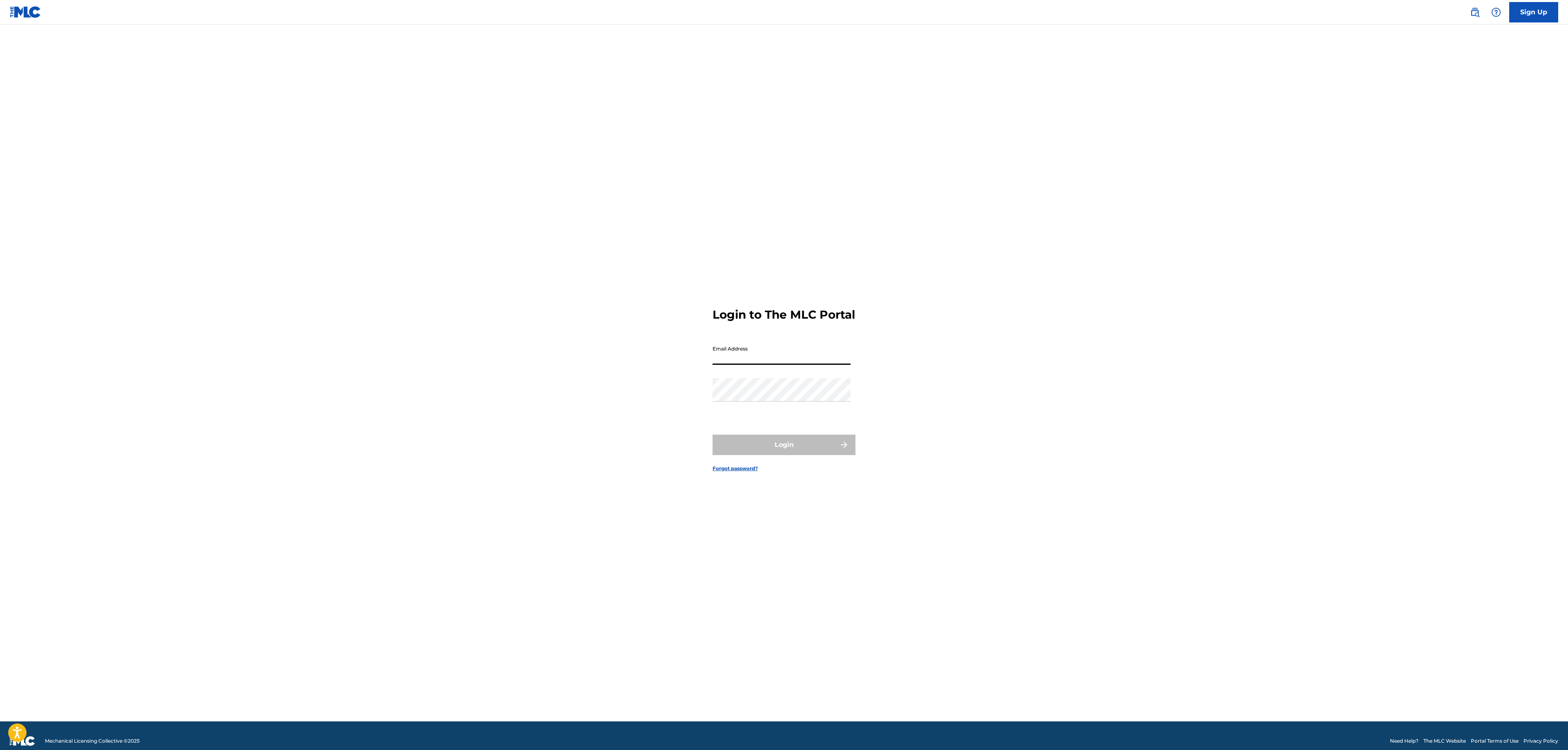
click at [772, 363] on input "Email Address" at bounding box center [782, 353] width 138 height 23
type input "[EMAIL_ADDRESS][DOMAIN_NAME]"
drag, startPoint x: 794, startPoint y: 447, endPoint x: 765, endPoint y: 376, distance: 76.7
click at [646, 435] on div "Login to The MLC Portal Email Address [EMAIL_ADDRESS][DOMAIN_NAME] Password Log…" at bounding box center [783, 383] width 572 height 676
click at [786, 346] on form "Login to The MLC Portal Email Address [EMAIL_ADDRESS][DOMAIN_NAME] Password Log…" at bounding box center [784, 383] width 143 height 676
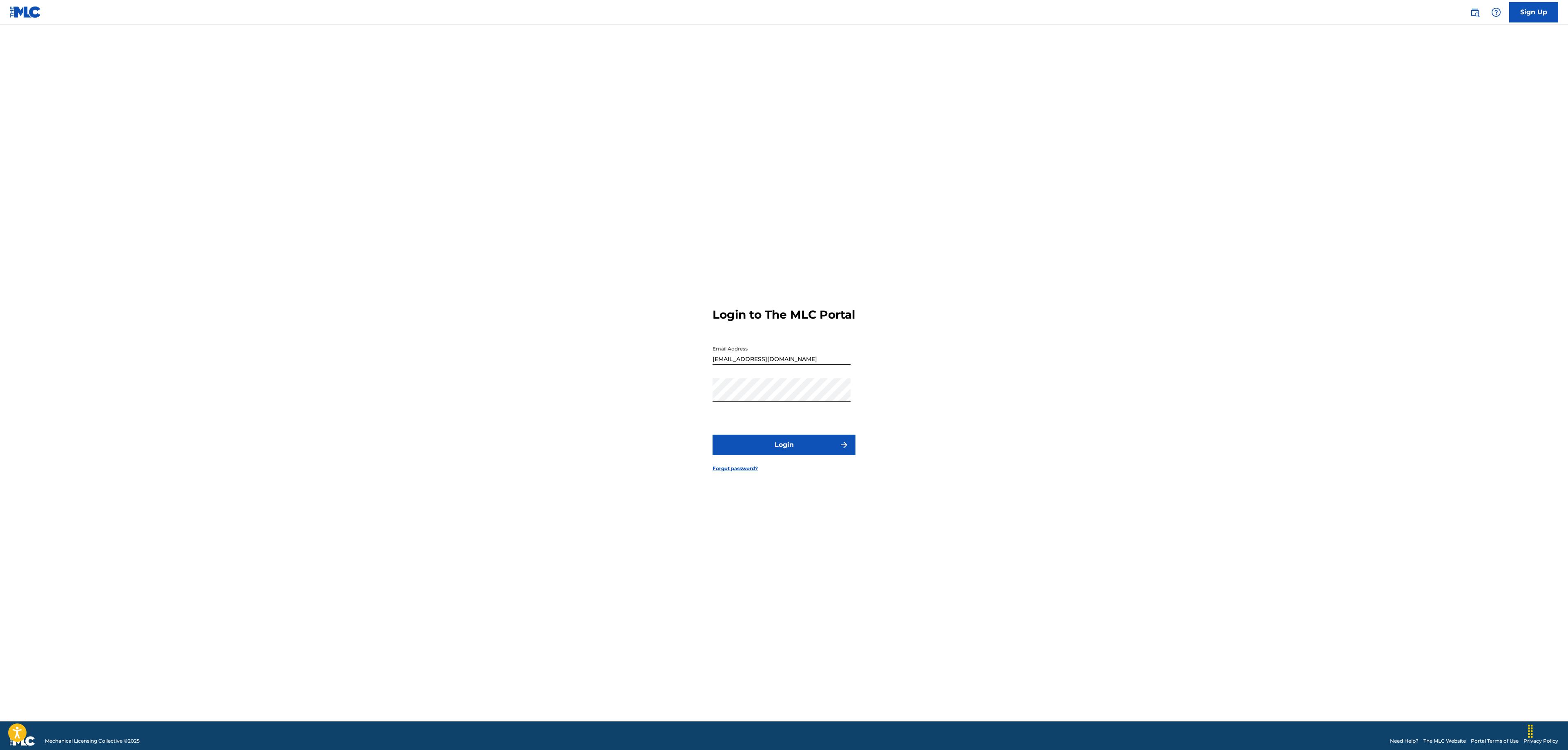
click at [781, 360] on input "[EMAIL_ADDRESS][DOMAIN_NAME]" at bounding box center [782, 353] width 138 height 23
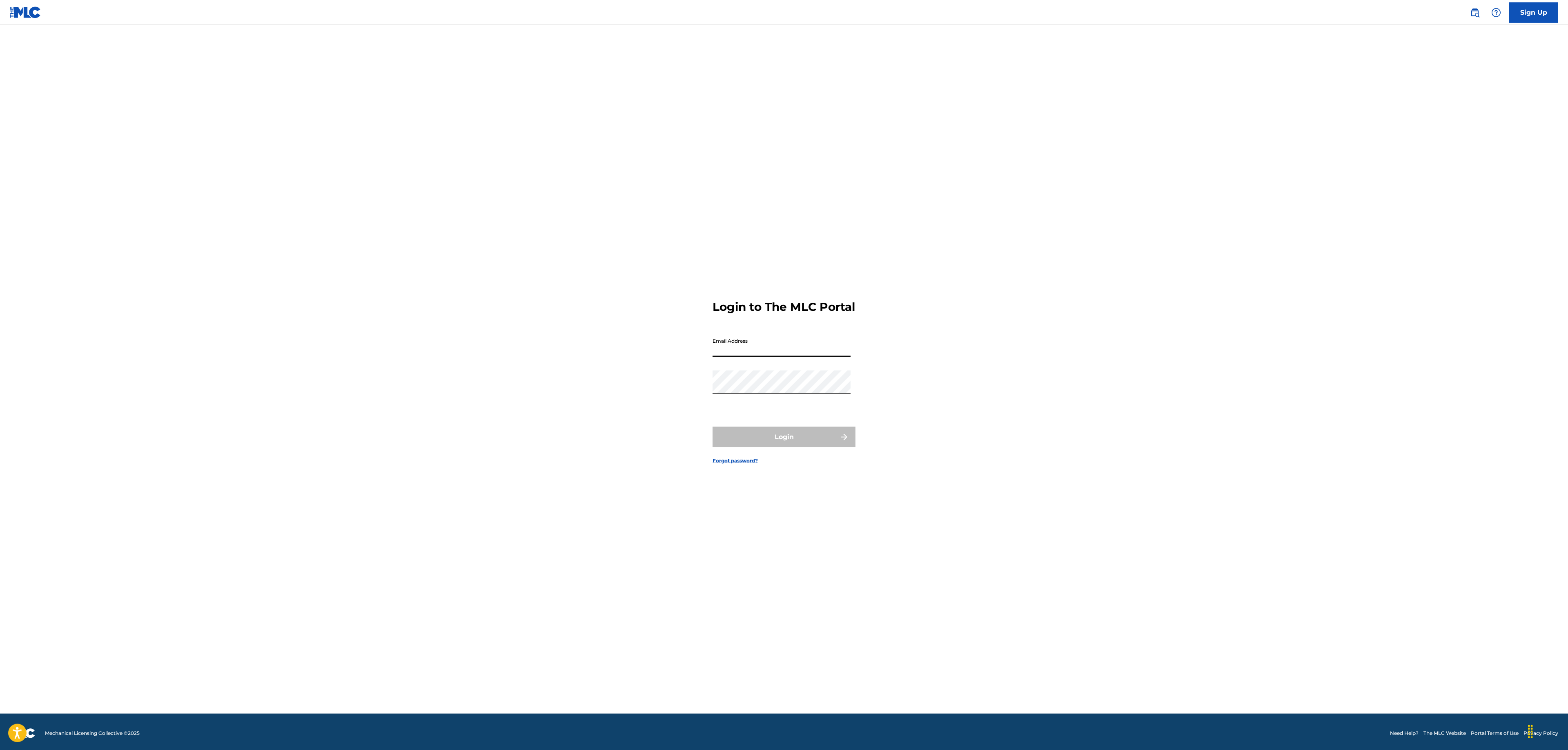
scroll to position [10, 0]
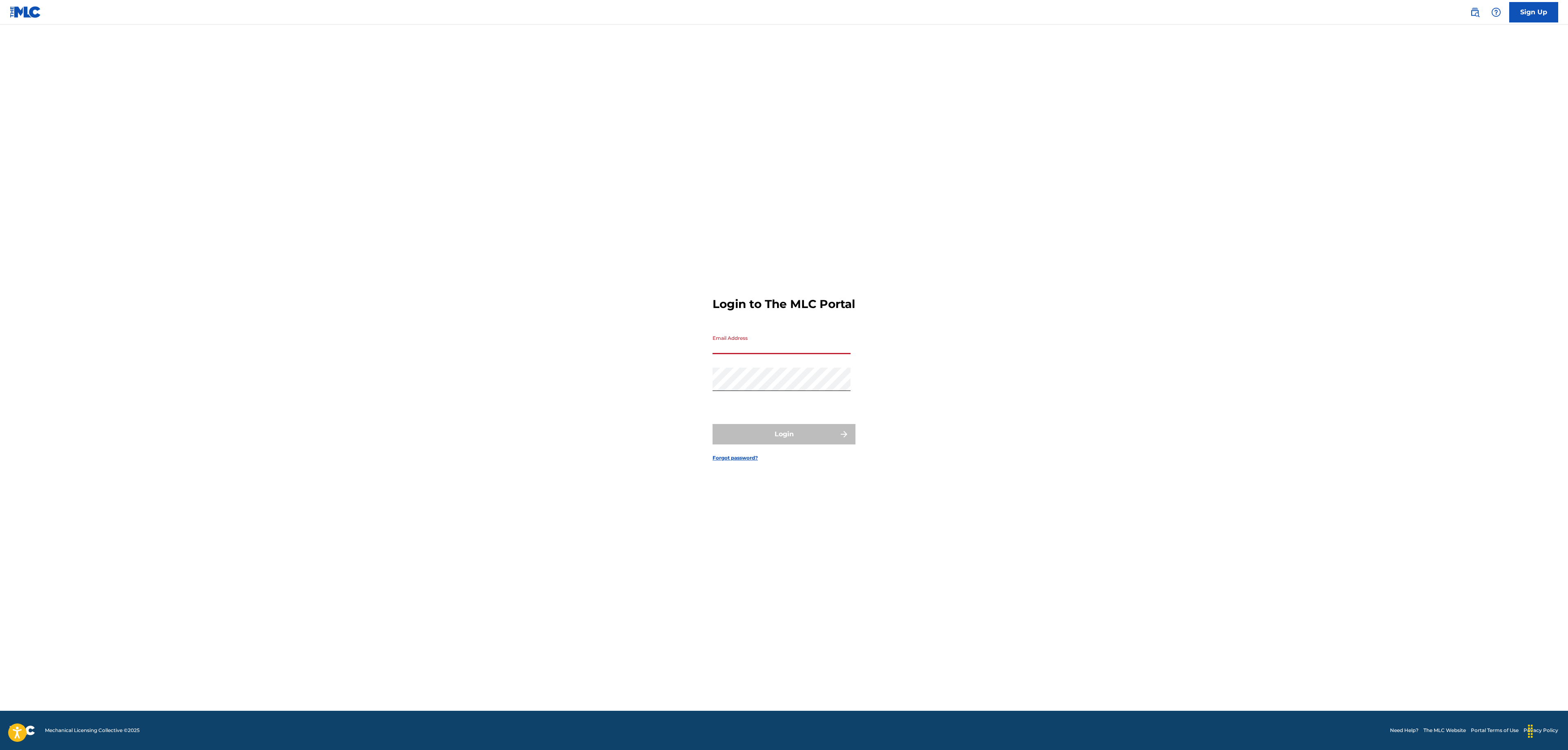
click at [743, 345] on input "Email Address" at bounding box center [782, 342] width 138 height 23
click at [813, 354] on input "[PERSON_NAME][EMAIL_ADDRESS][DOMAIN_NAME]" at bounding box center [782, 342] width 138 height 23
type input "[PERSON_NAME][EMAIL_ADDRESS][DOMAIN_NAME]"
click at [808, 442] on button "Login" at bounding box center [784, 434] width 143 height 21
click at [727, 399] on p "Required" at bounding box center [782, 395] width 138 height 7
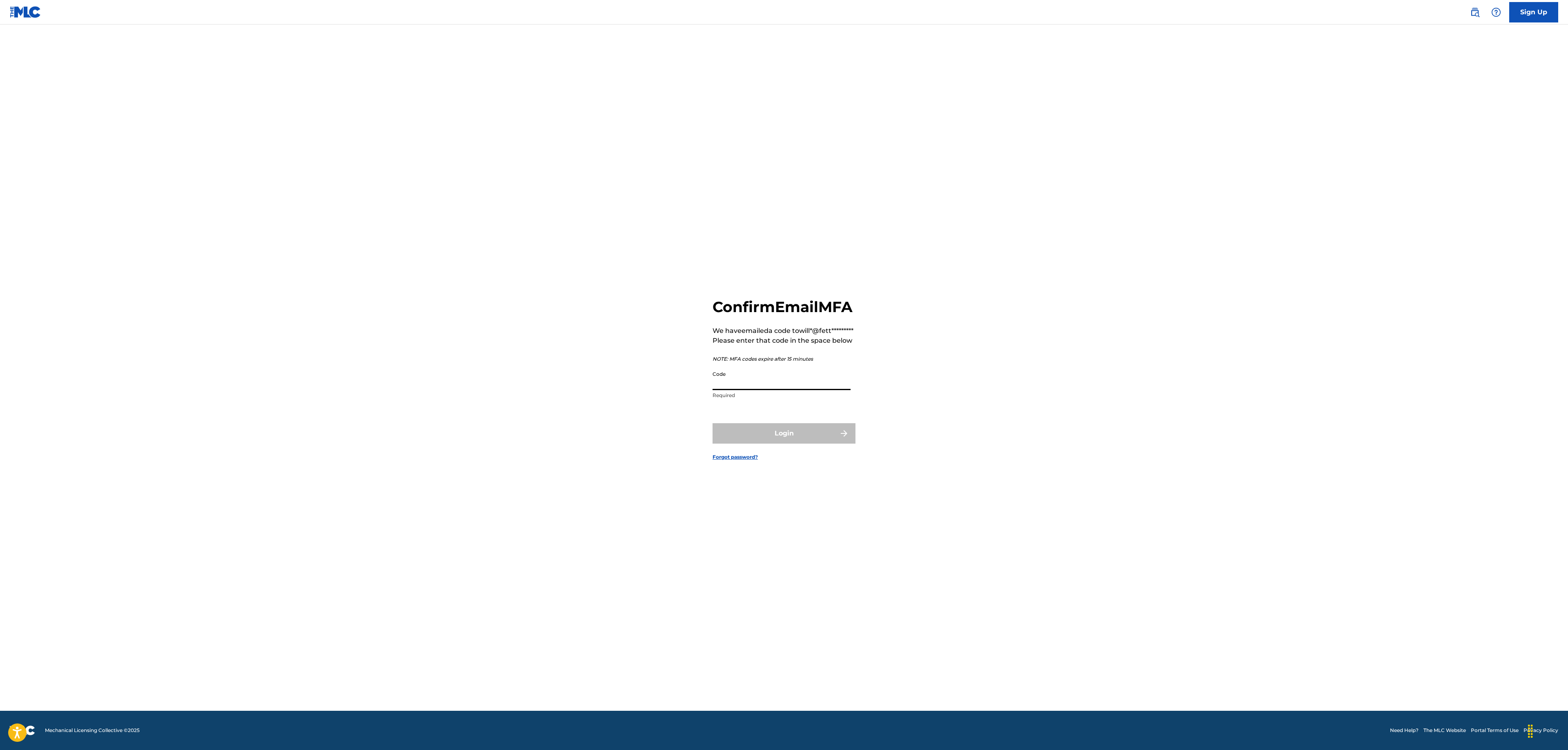
click at [747, 390] on input "Code" at bounding box center [782, 378] width 138 height 23
paste input "954340"
type input "954340"
click at [800, 444] on button "Login" at bounding box center [784, 433] width 143 height 21
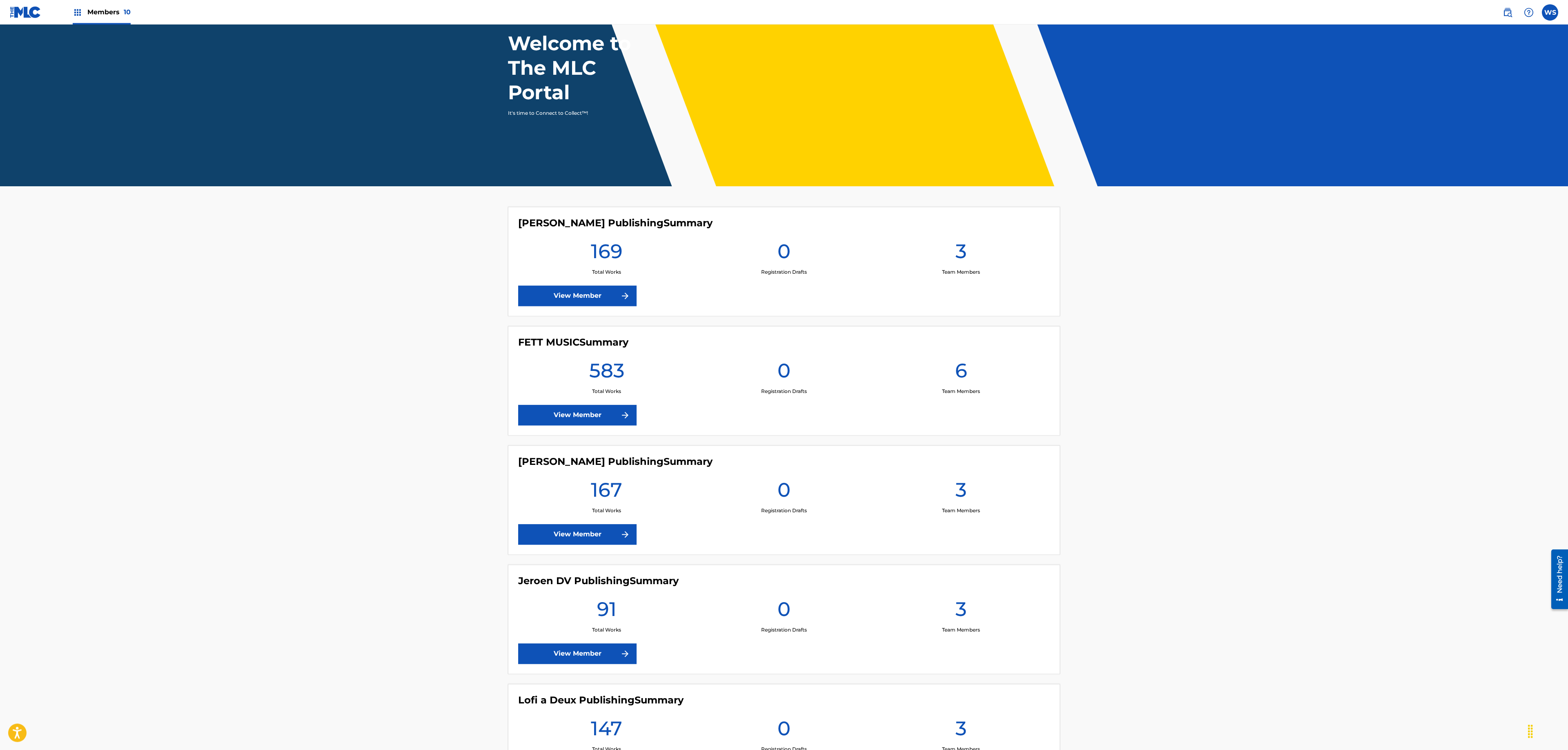
scroll to position [132, 0]
